Goal: Information Seeking & Learning: Find specific fact

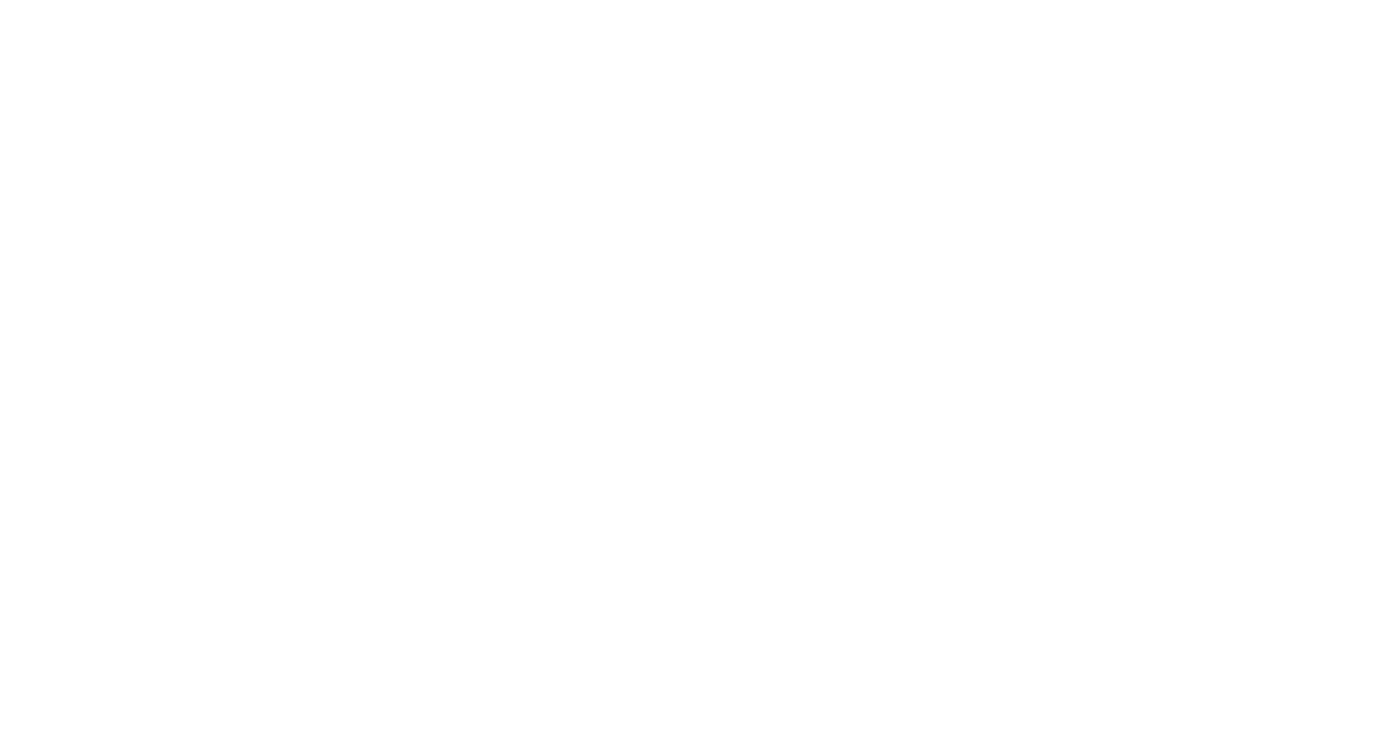
click at [460, 40] on div at bounding box center [687, 375] width 1375 height 751
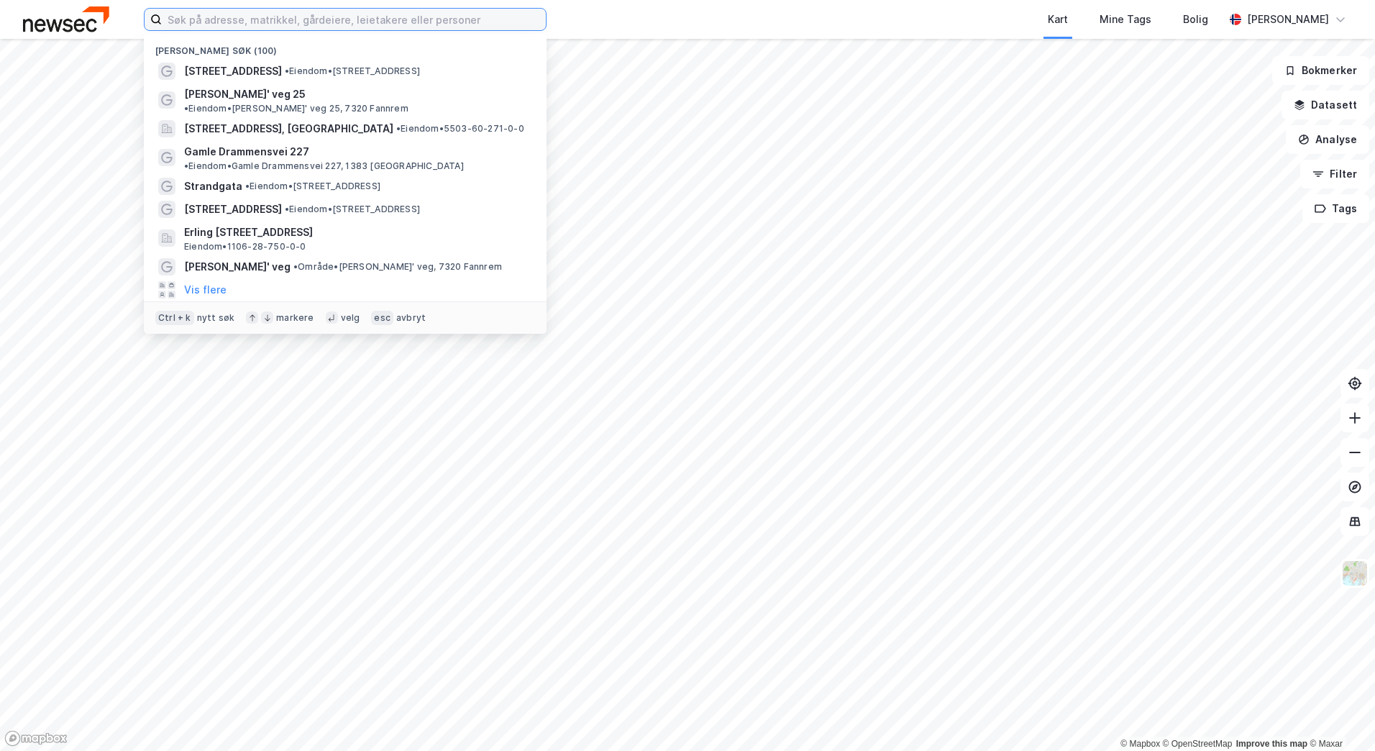
click at [424, 11] on input at bounding box center [354, 20] width 384 height 22
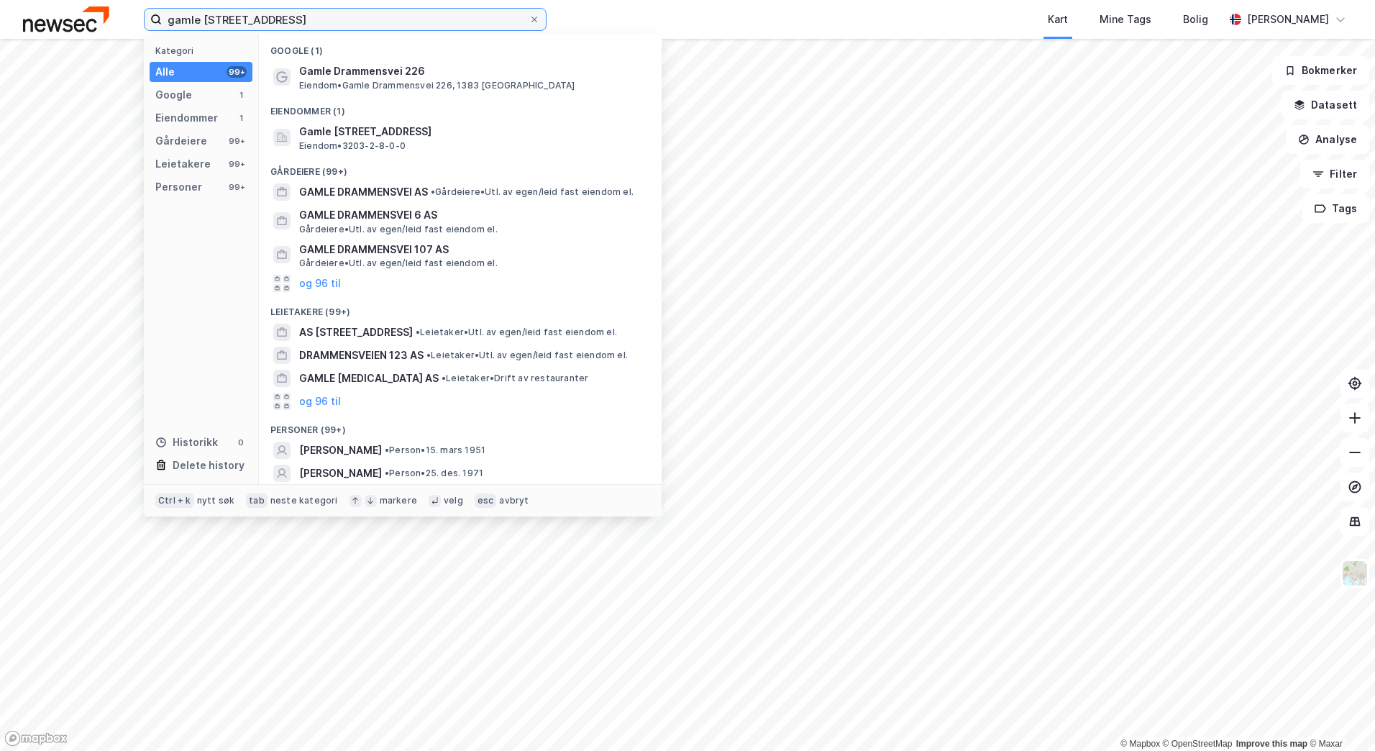
type input "gamle drammensvei 227"
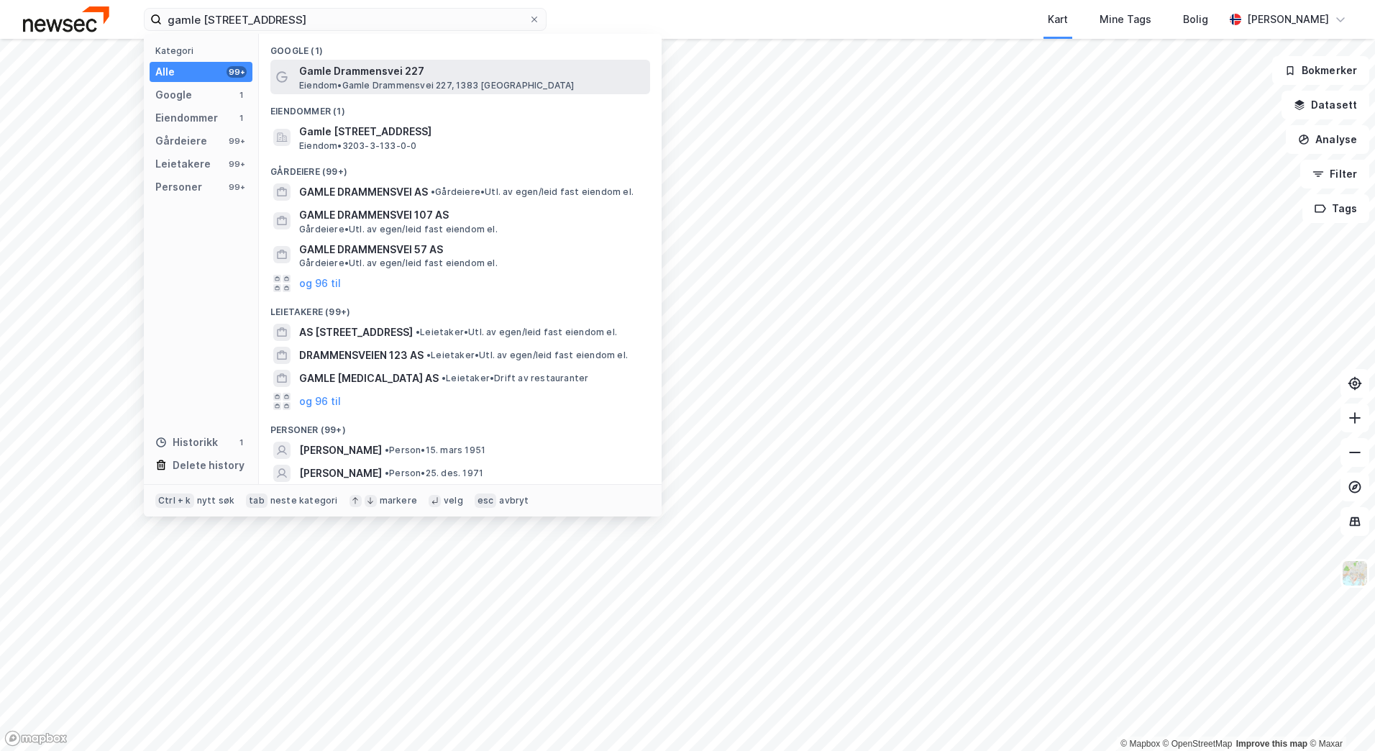
drag, startPoint x: 427, startPoint y: 65, endPoint x: 454, endPoint y: 78, distance: 29.3
click at [454, 78] on span "Gamle Drammensvei 227" at bounding box center [471, 71] width 345 height 17
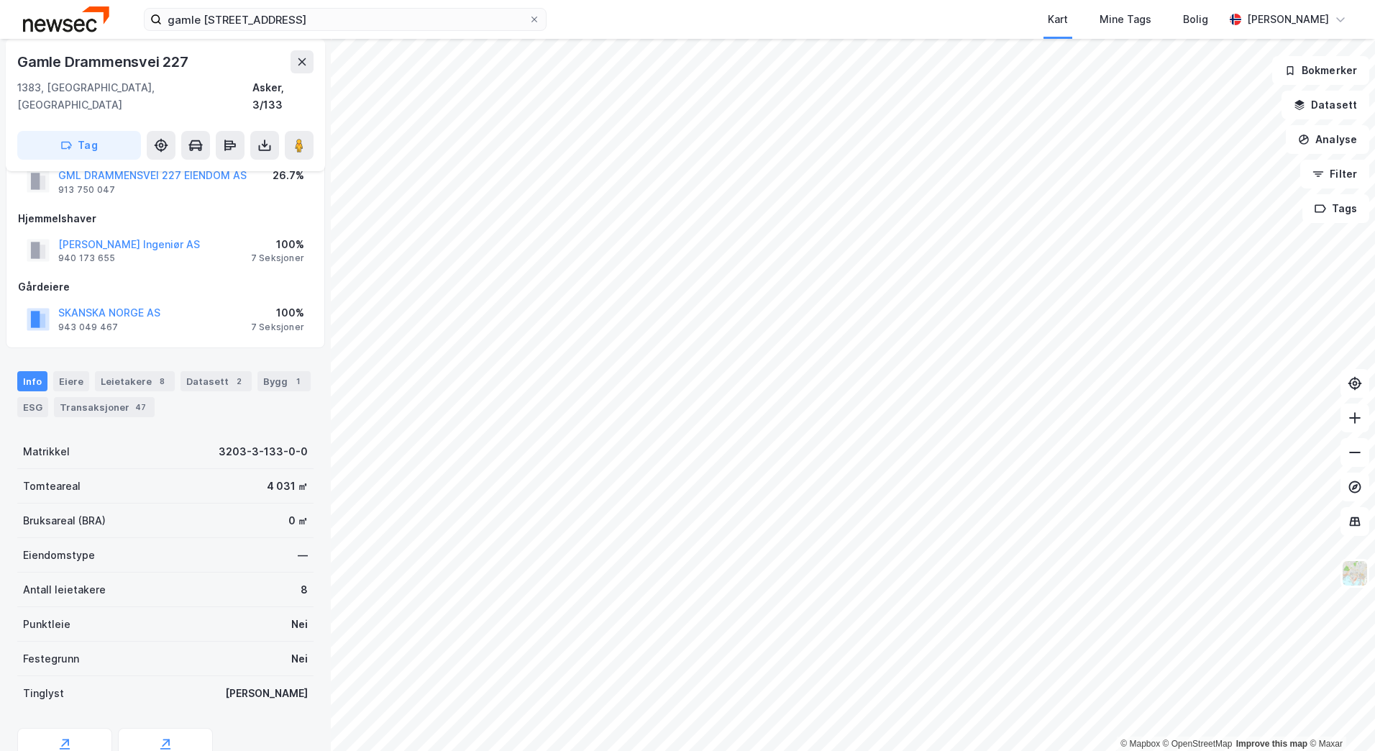
scroll to position [193, 0]
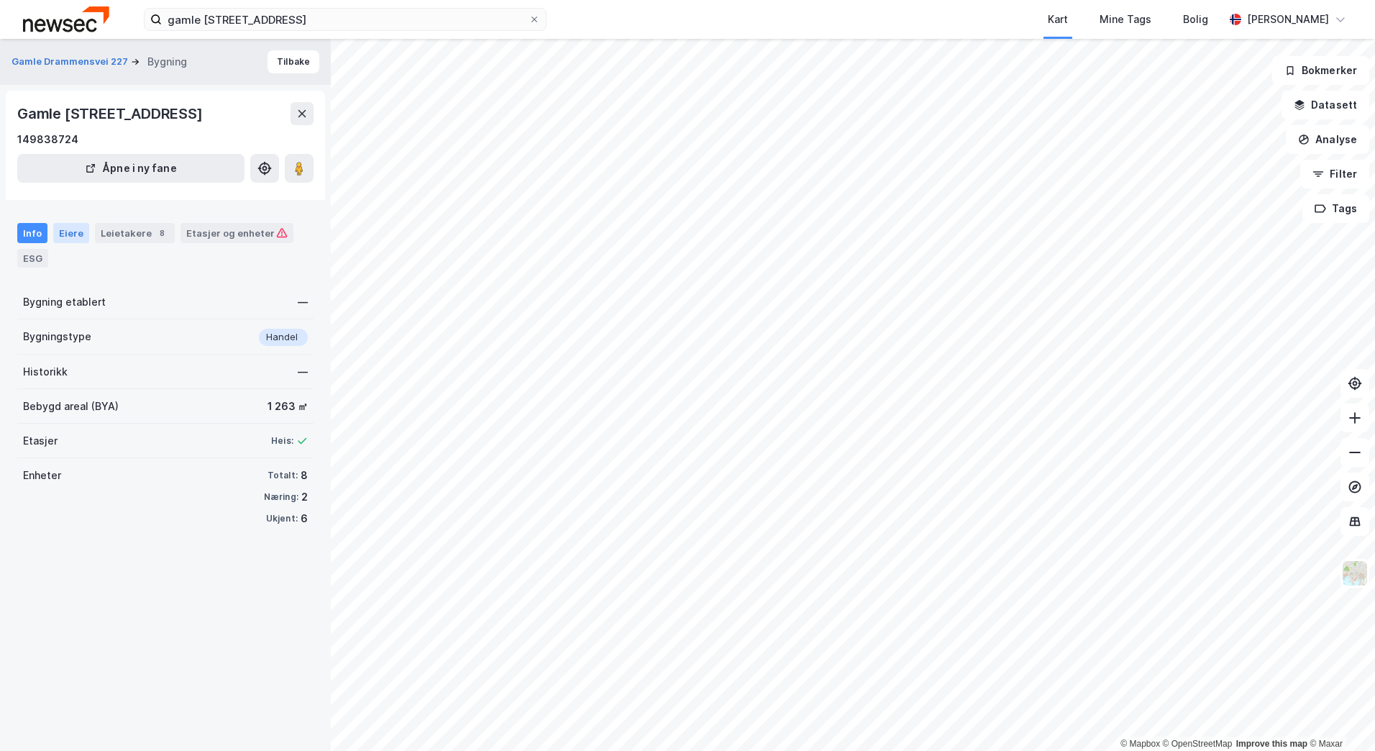
click at [70, 243] on div "Eiere" at bounding box center [71, 233] width 36 height 20
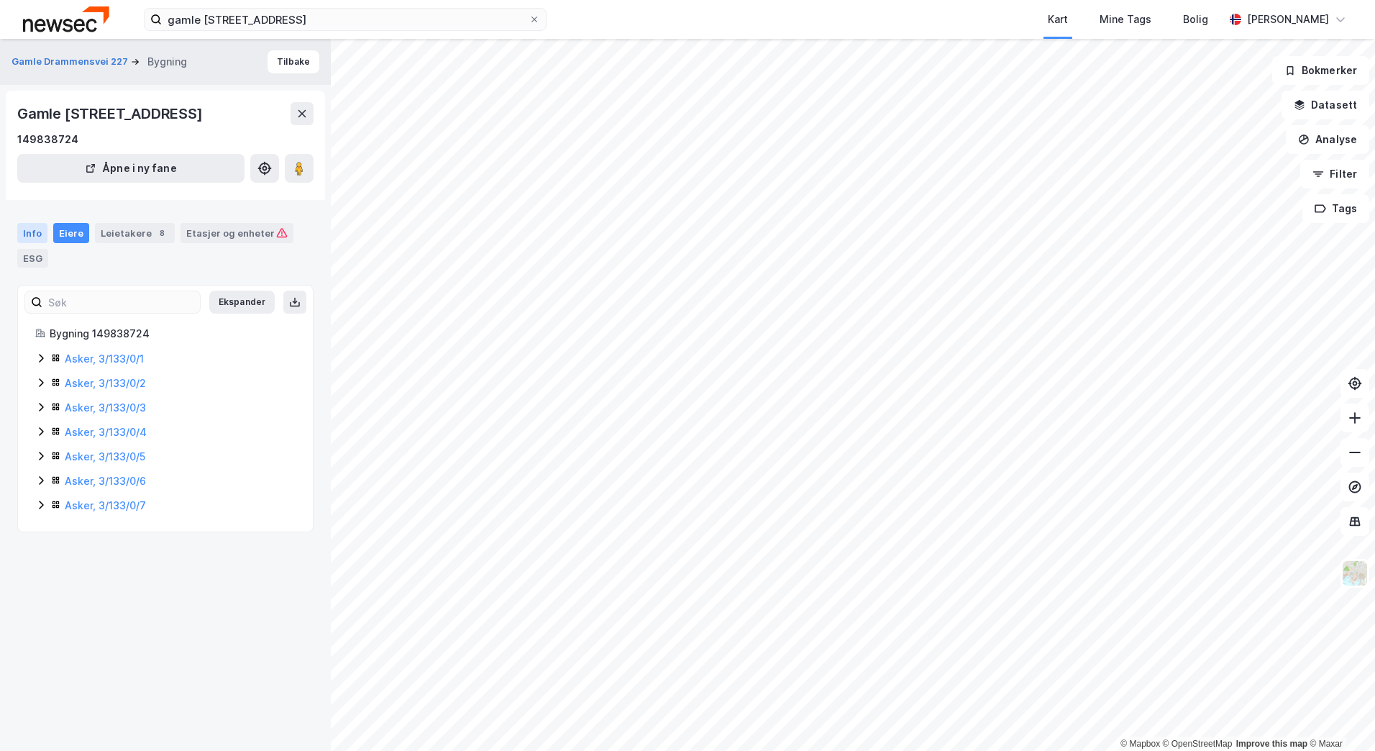
click at [26, 243] on div "Info" at bounding box center [32, 233] width 30 height 20
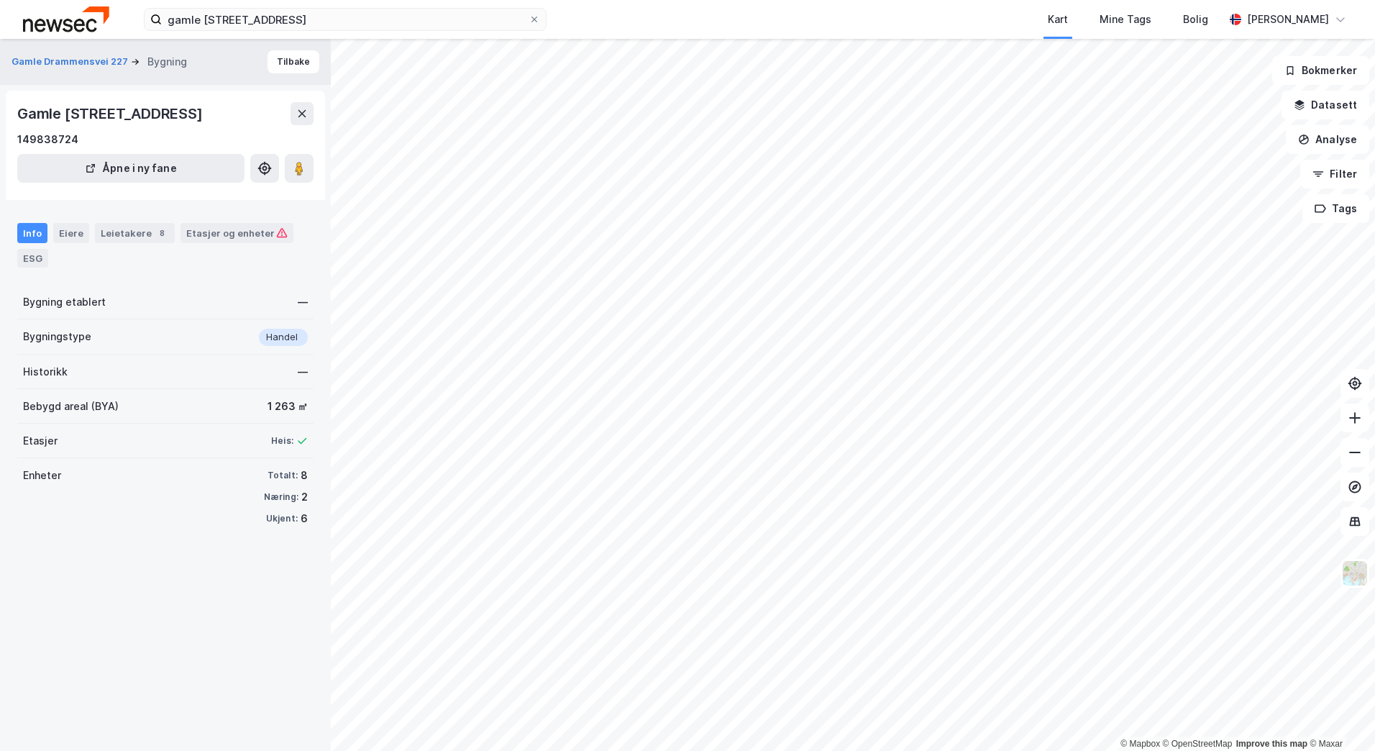
click at [141, 301] on div "Info Eiere Leietakere 8 Etasjer og enheter ESG Bygning etablert — Bygningstype …" at bounding box center [165, 371] width 296 height 330
click at [99, 125] on div "Gamle Drammensvei 227, 1383, AKERSHUS" at bounding box center [111, 113] width 188 height 23
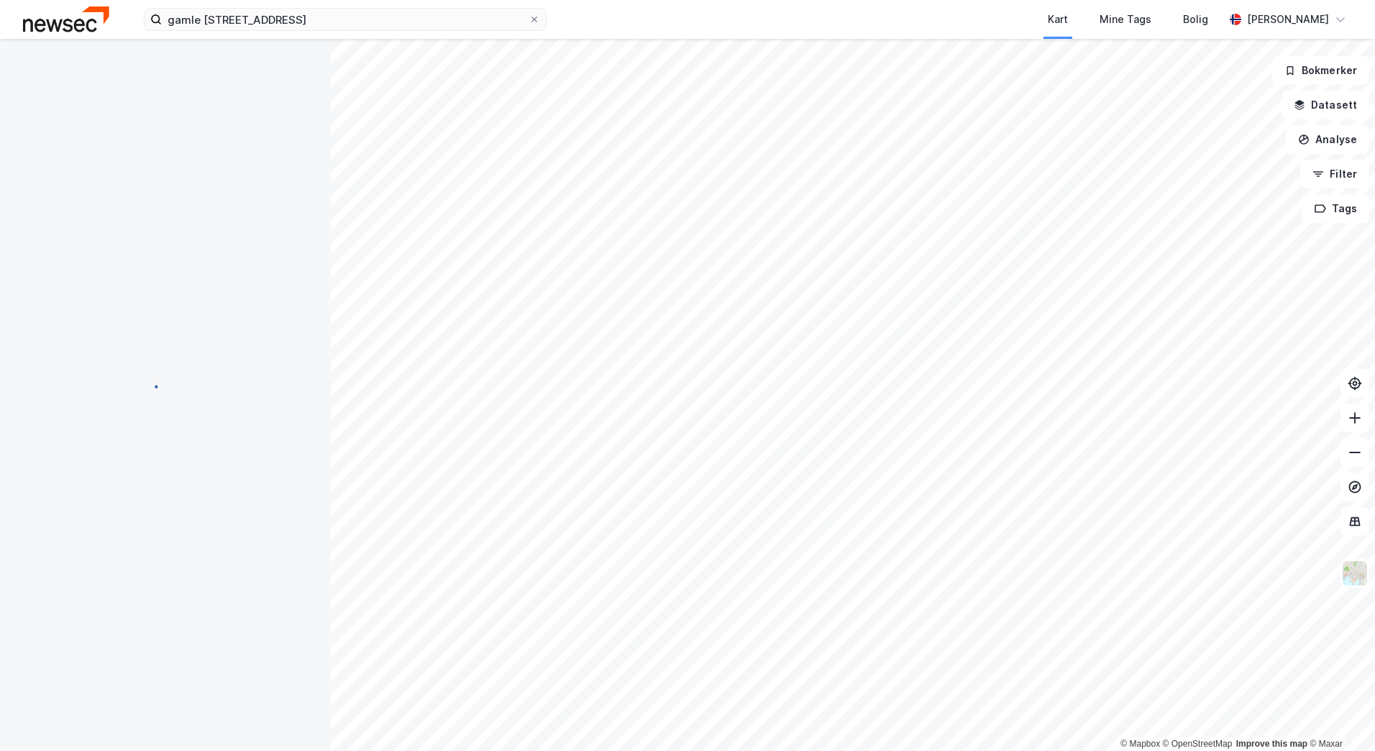
scroll to position [193, 0]
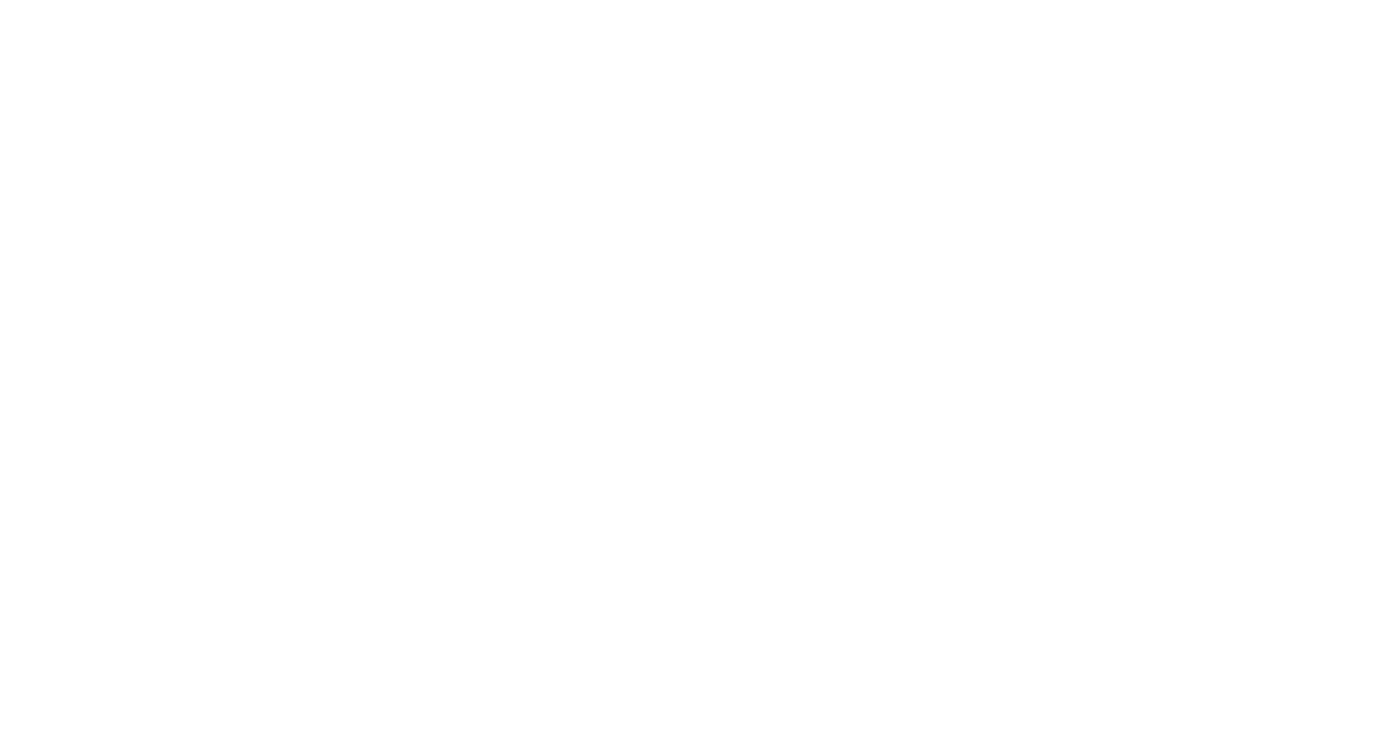
click at [447, 245] on div at bounding box center [687, 375] width 1375 height 751
click at [352, 36] on div at bounding box center [687, 375] width 1375 height 751
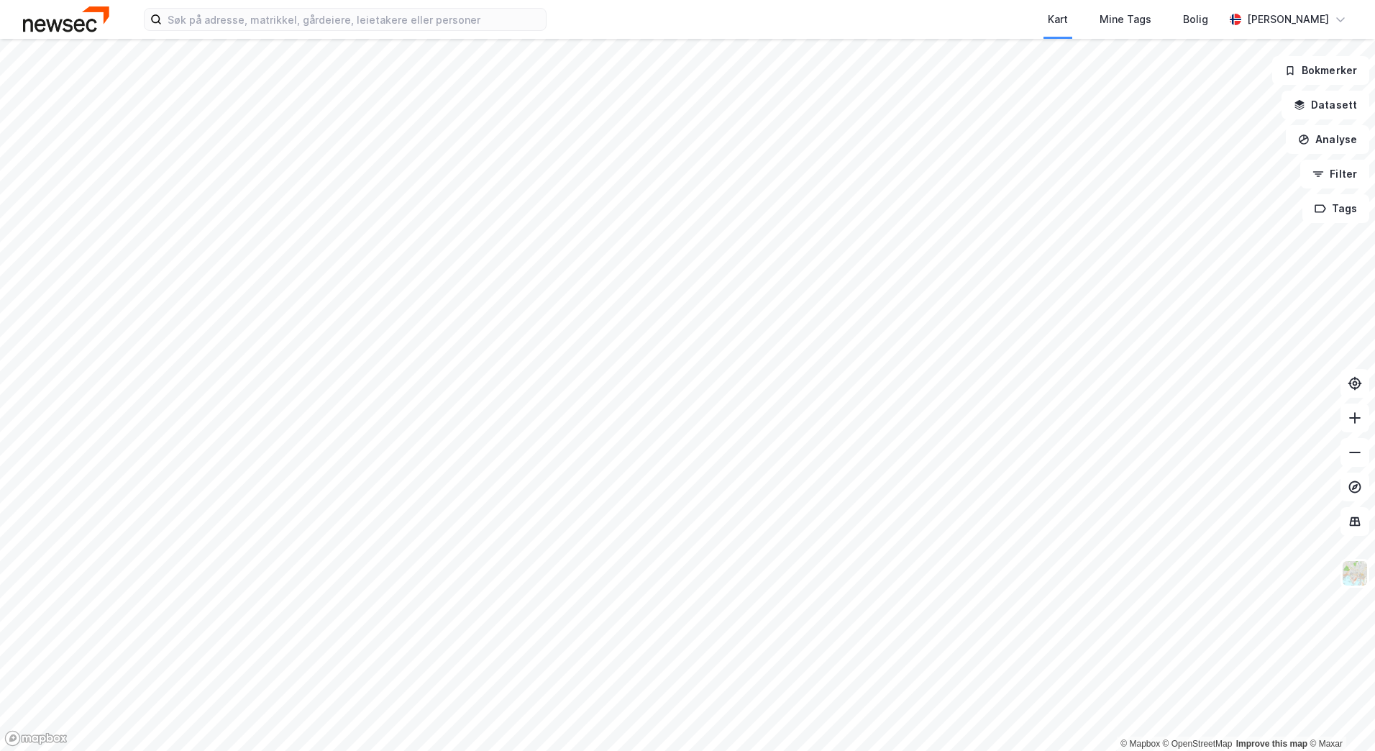
click at [252, 6] on div "Kart Mine Tags Bolig lars hodnungseth" at bounding box center [687, 19] width 1375 height 39
click at [257, 14] on input at bounding box center [354, 20] width 384 height 22
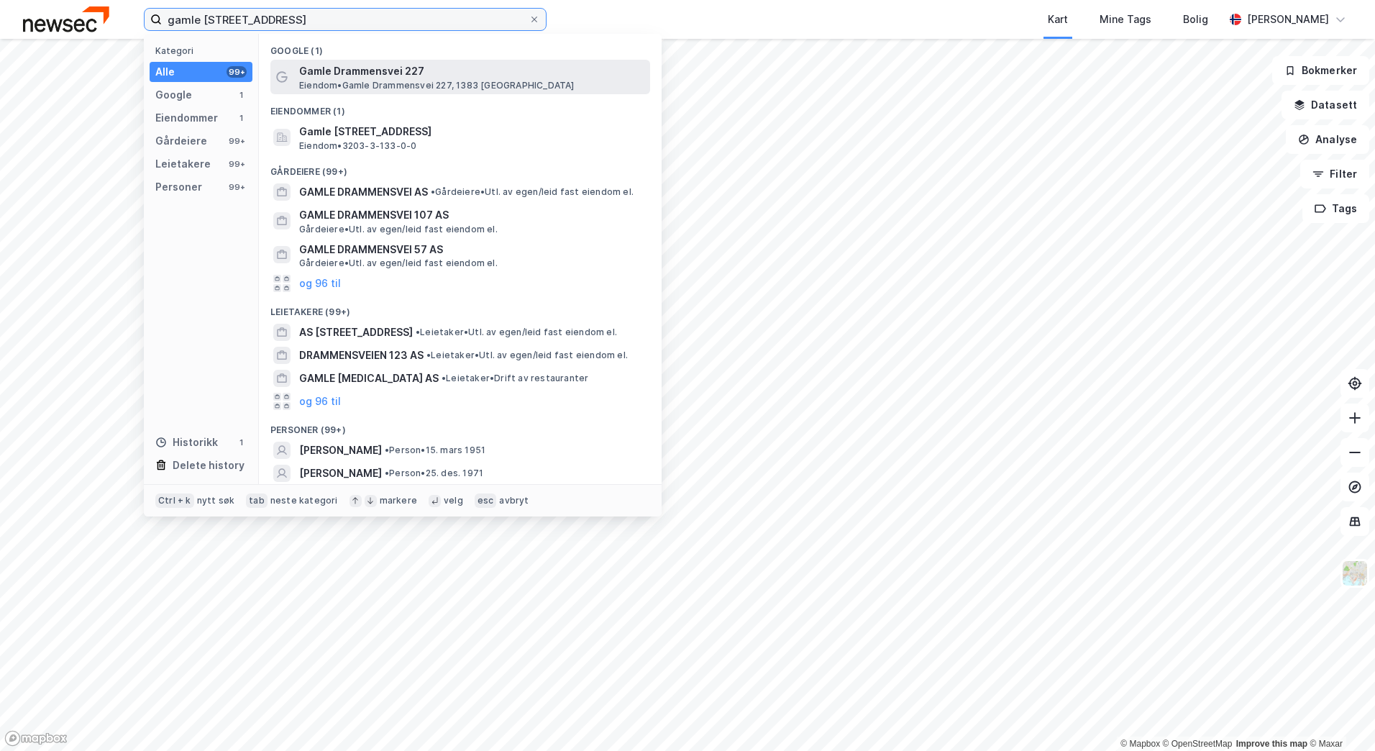
type input "gamle drammensvei 227"
click at [401, 85] on span "Eiendom • Gamle Drammensvei 227, 1383 Asker" at bounding box center [436, 86] width 275 height 12
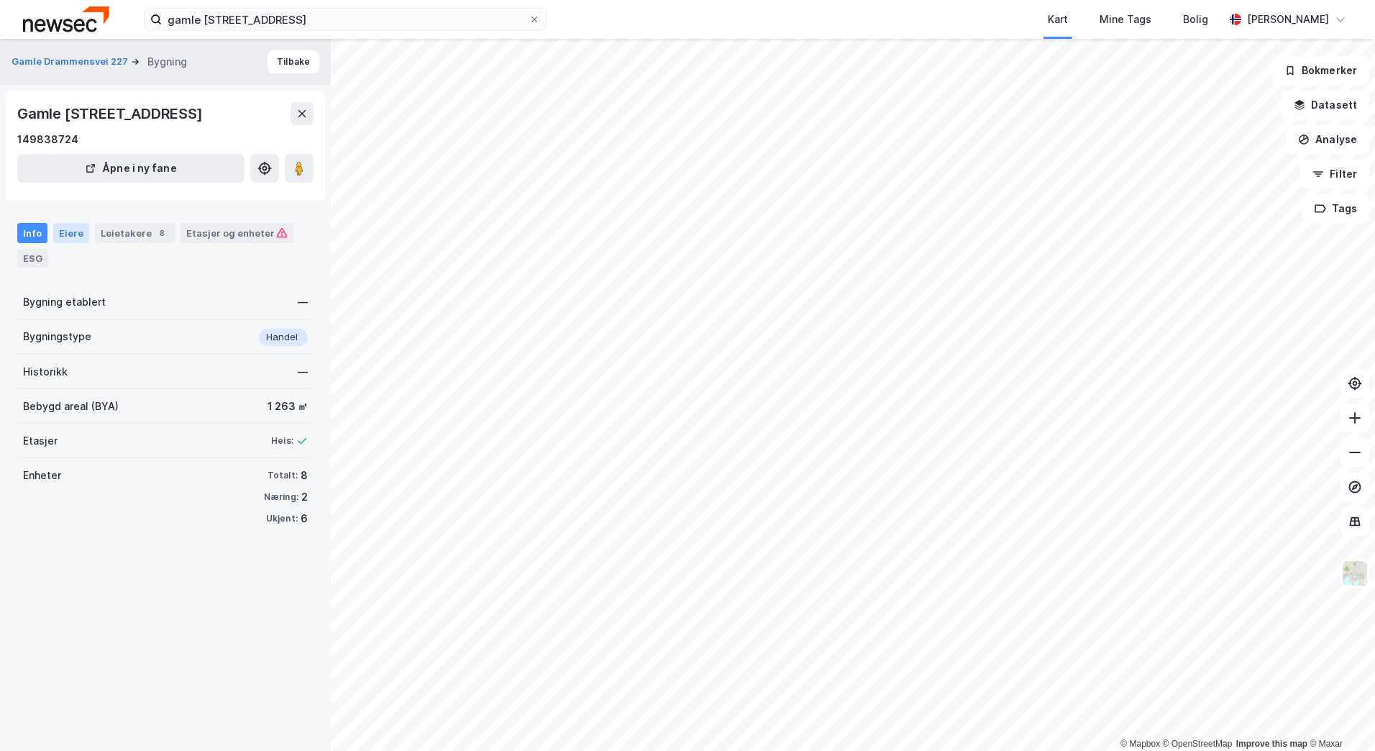
click at [69, 243] on div "Eiere" at bounding box center [71, 233] width 36 height 20
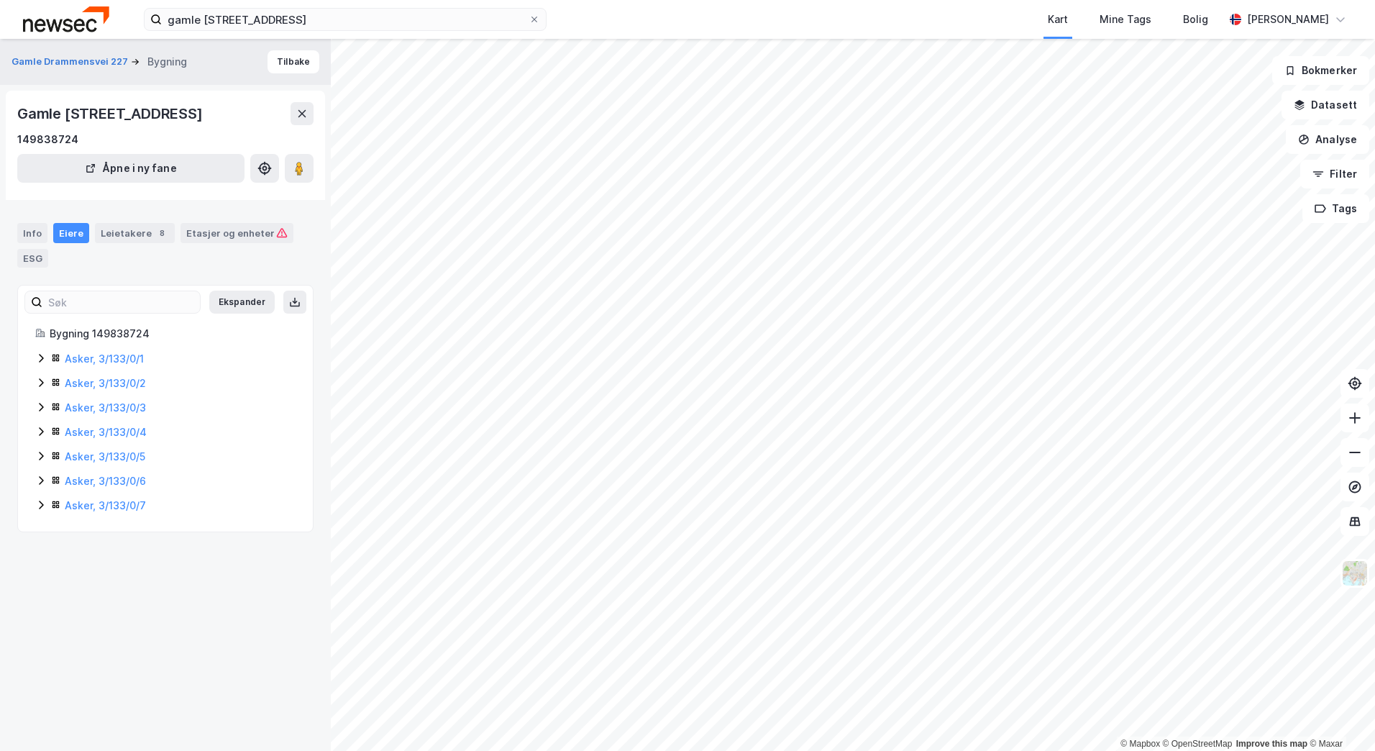
drag, startPoint x: 31, startPoint y: 523, endPoint x: 50, endPoint y: 538, distance: 24.0
click at [35, 514] on div "Bygning 149838724 Asker, 3/133/0/1 Asker, 3/133/0/2 Asker, 3/133/0/3 Asker, 3/1…" at bounding box center [165, 419] width 295 height 189
click at [52, 532] on div "Ekspander Bygning 149838724 Asker, 3/133/0/1 Asker, 3/133/0/2 Asker, 3/133/0/3 …" at bounding box center [165, 408] width 296 height 247
click at [36, 511] on icon at bounding box center [41, 505] width 12 height 12
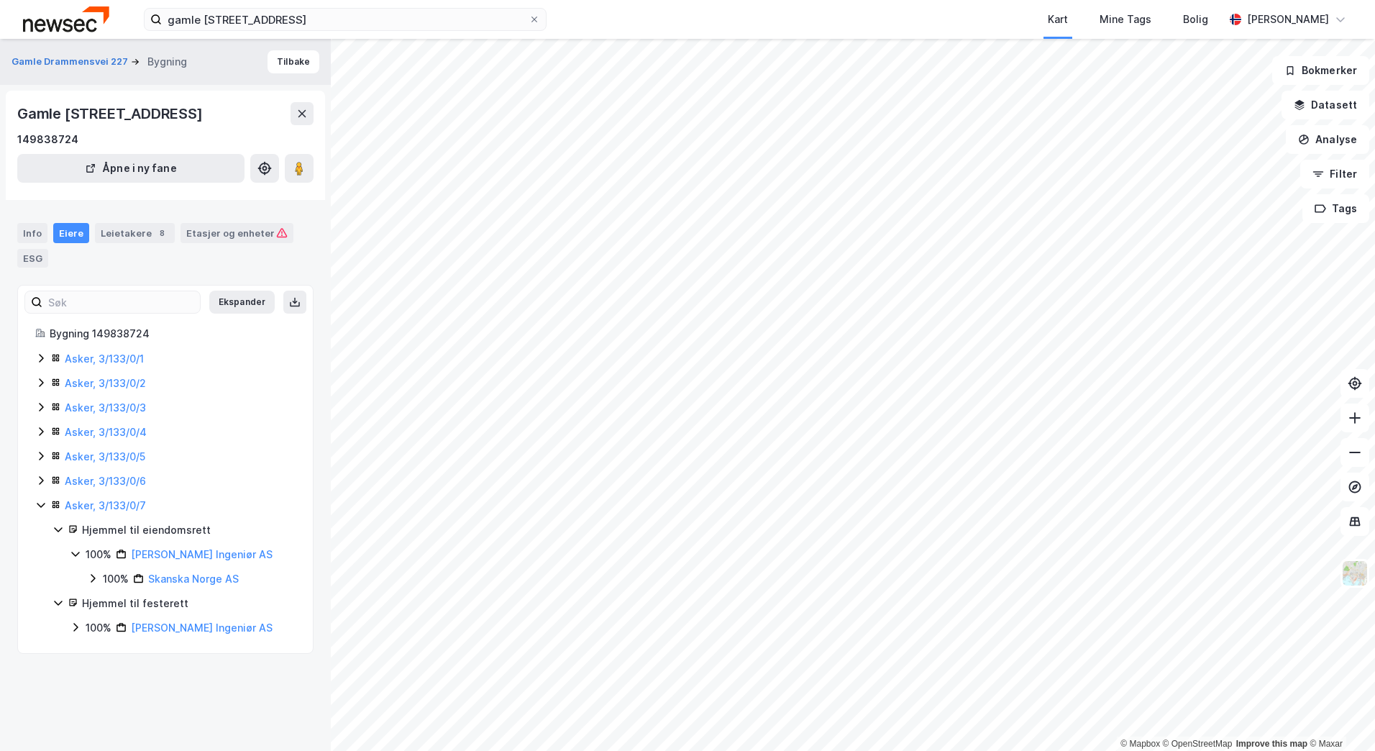
click at [40, 511] on icon at bounding box center [41, 505] width 12 height 12
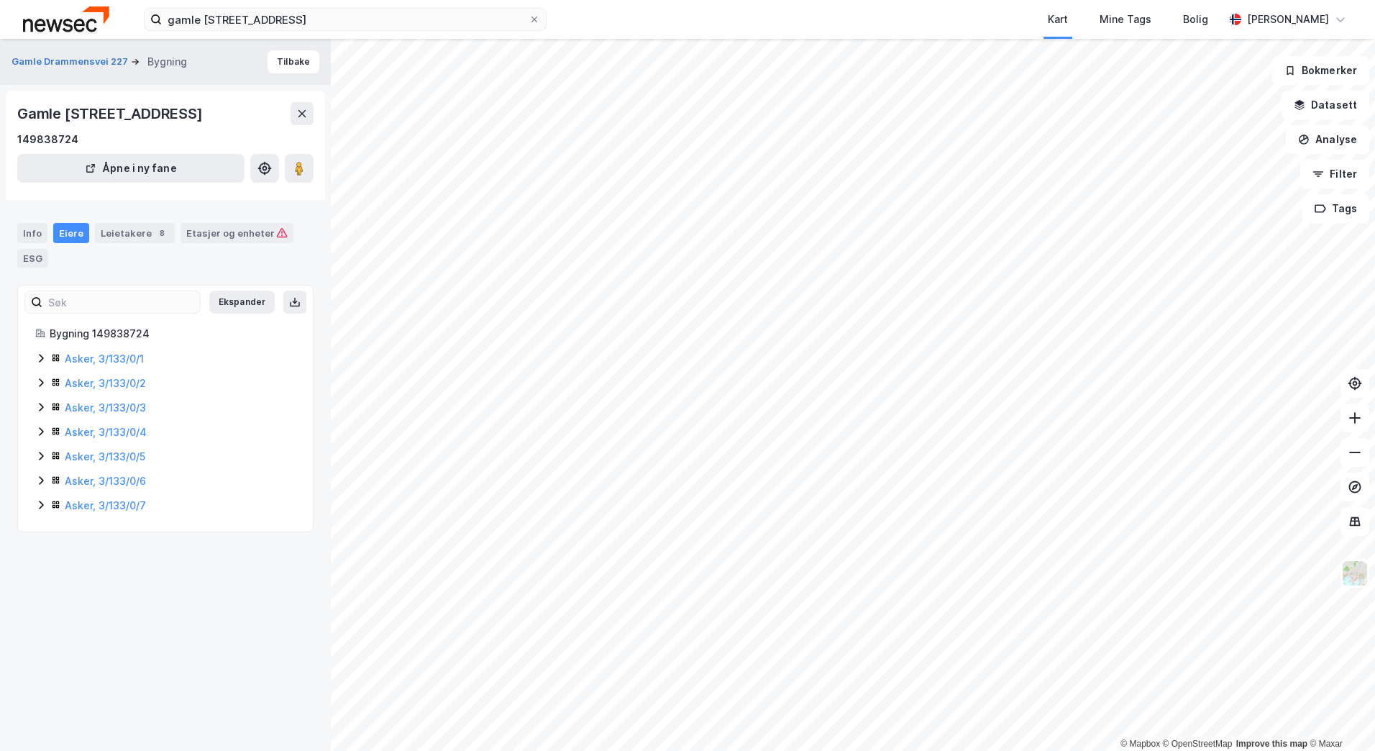
click at [26, 242] on div "Info Eiere Leietakere 8 Etasjer og enheter ESG" at bounding box center [165, 240] width 331 height 68
click at [35, 243] on div "Info" at bounding box center [32, 233] width 30 height 20
